Goal: Task Accomplishment & Management: Manage account settings

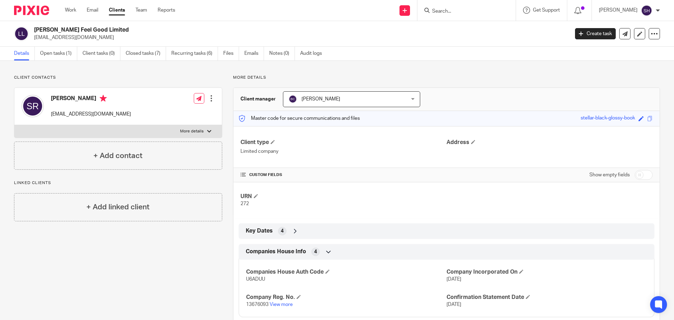
click at [469, 10] on input "Search" at bounding box center [462, 11] width 63 height 6
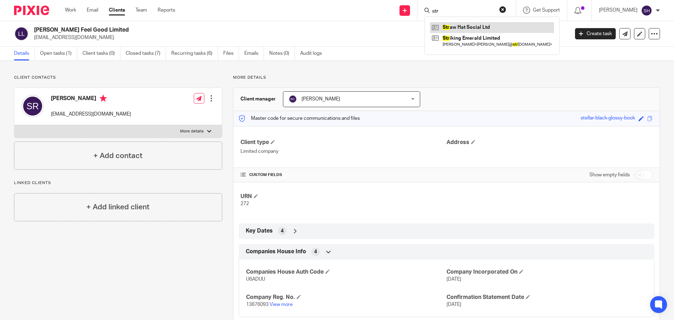
type input "str"
click at [469, 25] on link at bounding box center [492, 27] width 124 height 11
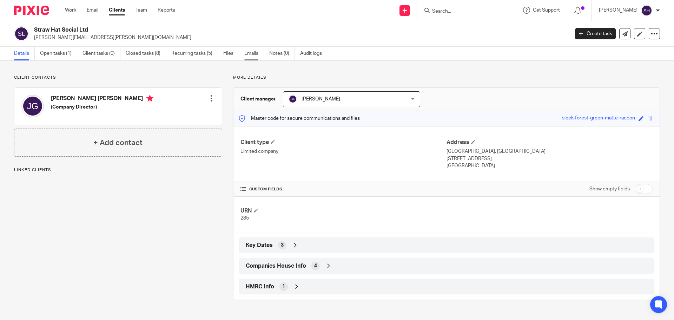
click at [254, 58] on link "Emails" at bounding box center [254, 54] width 20 height 14
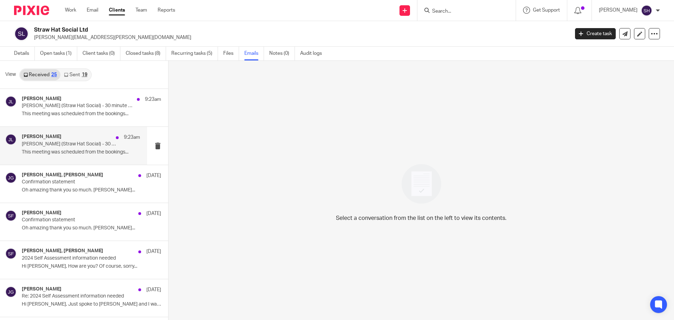
click at [84, 161] on div "James Lynch 9:23am James Gayle (Straw Hat Social) - 30 minute meeting This meet…" at bounding box center [73, 146] width 147 height 38
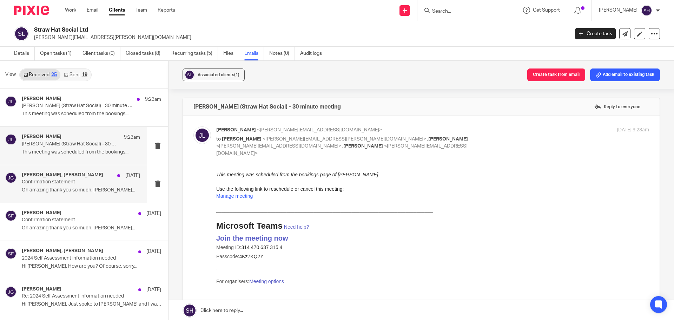
click at [47, 197] on div "James Gayle, Sarah Fox 29 Jul Confirmation statement Oh amazing thank you so mu…" at bounding box center [73, 184] width 147 height 38
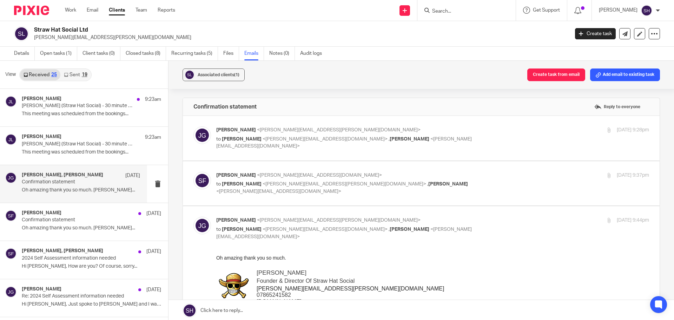
click at [282, 150] on label at bounding box center [421, 138] width 477 height 45
click at [193, 126] on input "checkbox" at bounding box center [193, 126] width 0 height 0
checkbox input "true"
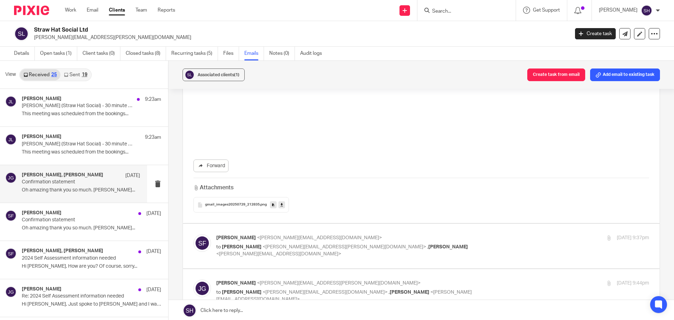
scroll to position [772, 0]
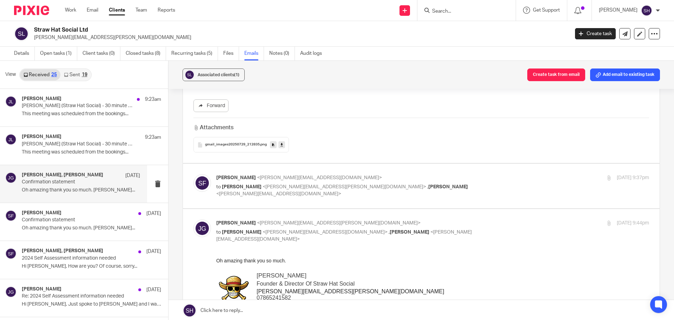
click at [466, 181] on p "Sarah Fox <sarah@wearediverso.com>" at bounding box center [360, 177] width 288 height 7
checkbox input "true"
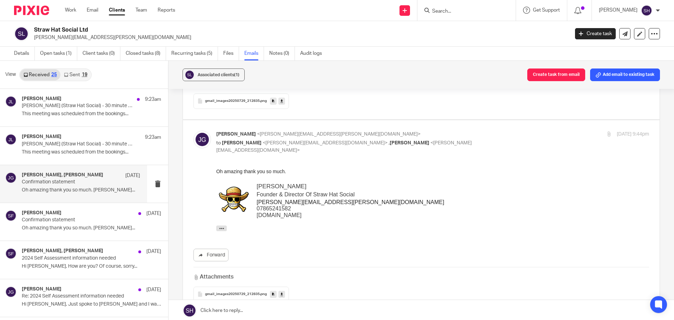
scroll to position [1088, 0]
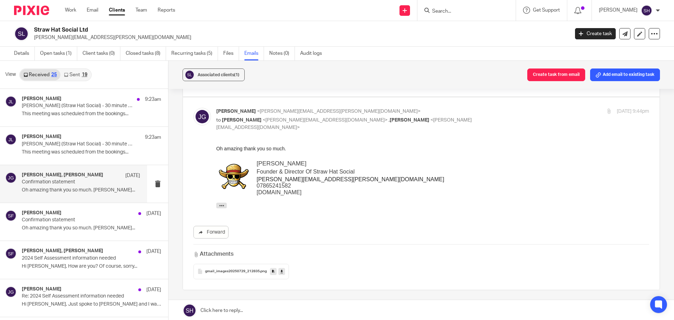
click at [72, 77] on link "Sent 19" at bounding box center [75, 74] width 30 height 11
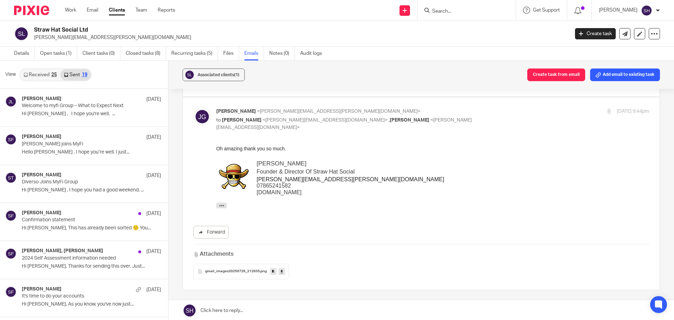
scroll to position [1, 0]
